Goal: Information Seeking & Learning: Learn about a topic

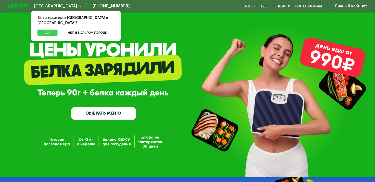
click at [47, 30] on button "Да" at bounding box center [47, 33] width 20 height 6
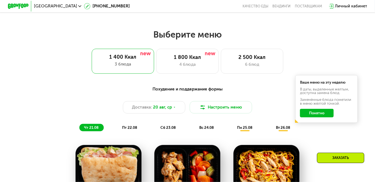
scroll to position [191, 0]
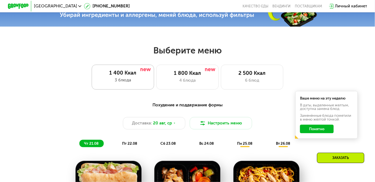
click at [122, 76] on div "1 400 Ккал" at bounding box center [123, 73] width 52 height 6
click at [314, 129] on button "Понятно" at bounding box center [317, 128] width 34 height 8
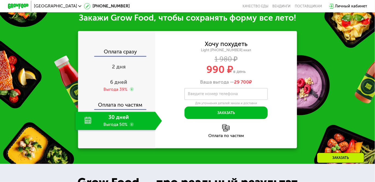
scroll to position [520, 0]
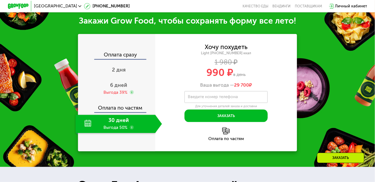
click at [320, 76] on div "Закажи Grow Food, чтобы сохранять форму все лето! Оплата сразу 2 дня 6 дней Выг…" at bounding box center [187, 83] width 375 height 167
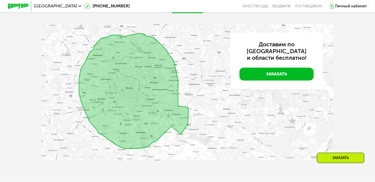
scroll to position [1094, 0]
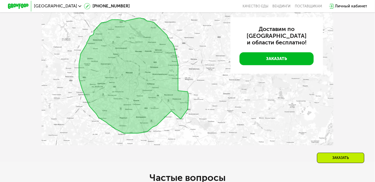
click at [162, 101] on img at bounding box center [188, 76] width 292 height 137
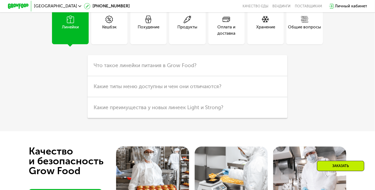
scroll to position [1258, 0]
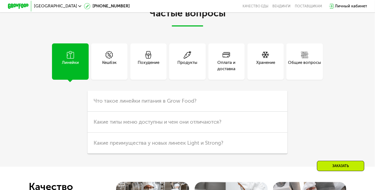
click at [148, 60] on span at bounding box center [148, 55] width 8 height 9
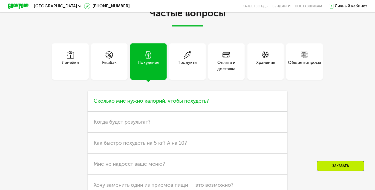
click at [143, 104] on span "Сколько мне нужно калорий, чтобы похудеть?" at bounding box center [151, 101] width 115 height 6
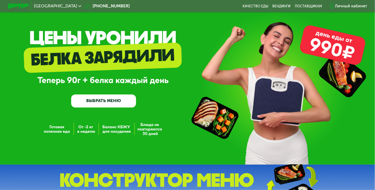
scroll to position [0, 0]
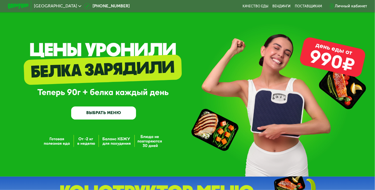
click at [112, 113] on link "ВЫБРАТЬ МЕНЮ" at bounding box center [103, 113] width 65 height 13
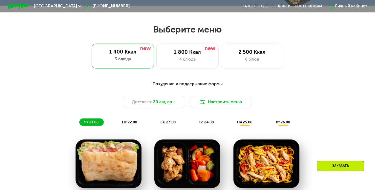
scroll to position [226, 0]
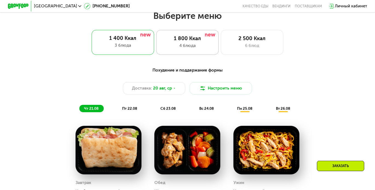
click at [189, 45] on div "4 блюда" at bounding box center [187, 46] width 51 height 6
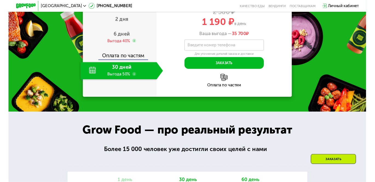
scroll to position [527, 0]
